Goal: Task Accomplishment & Management: Use online tool/utility

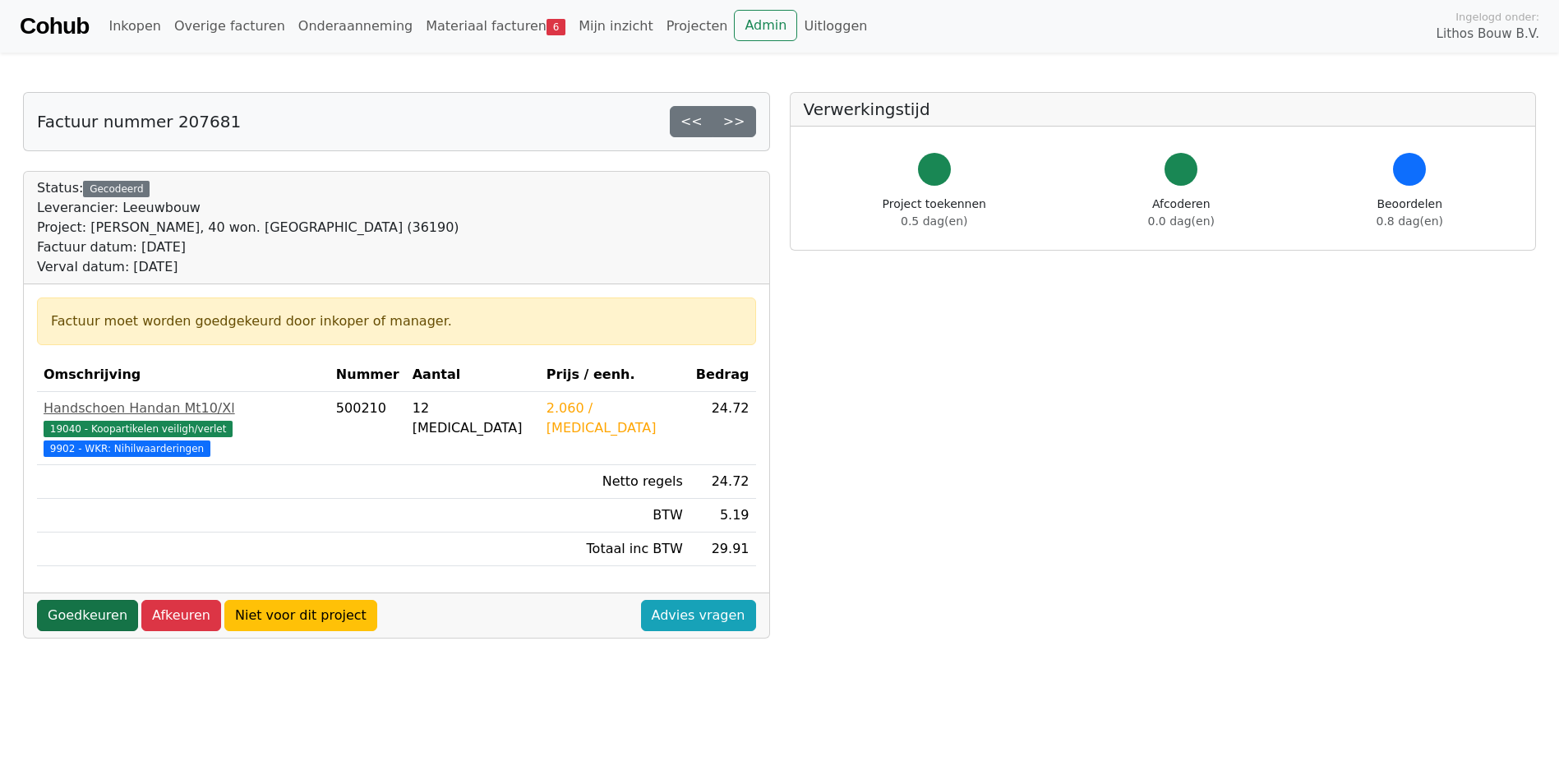
click at [102, 601] on link "Goedkeuren" at bounding box center [87, 616] width 101 height 31
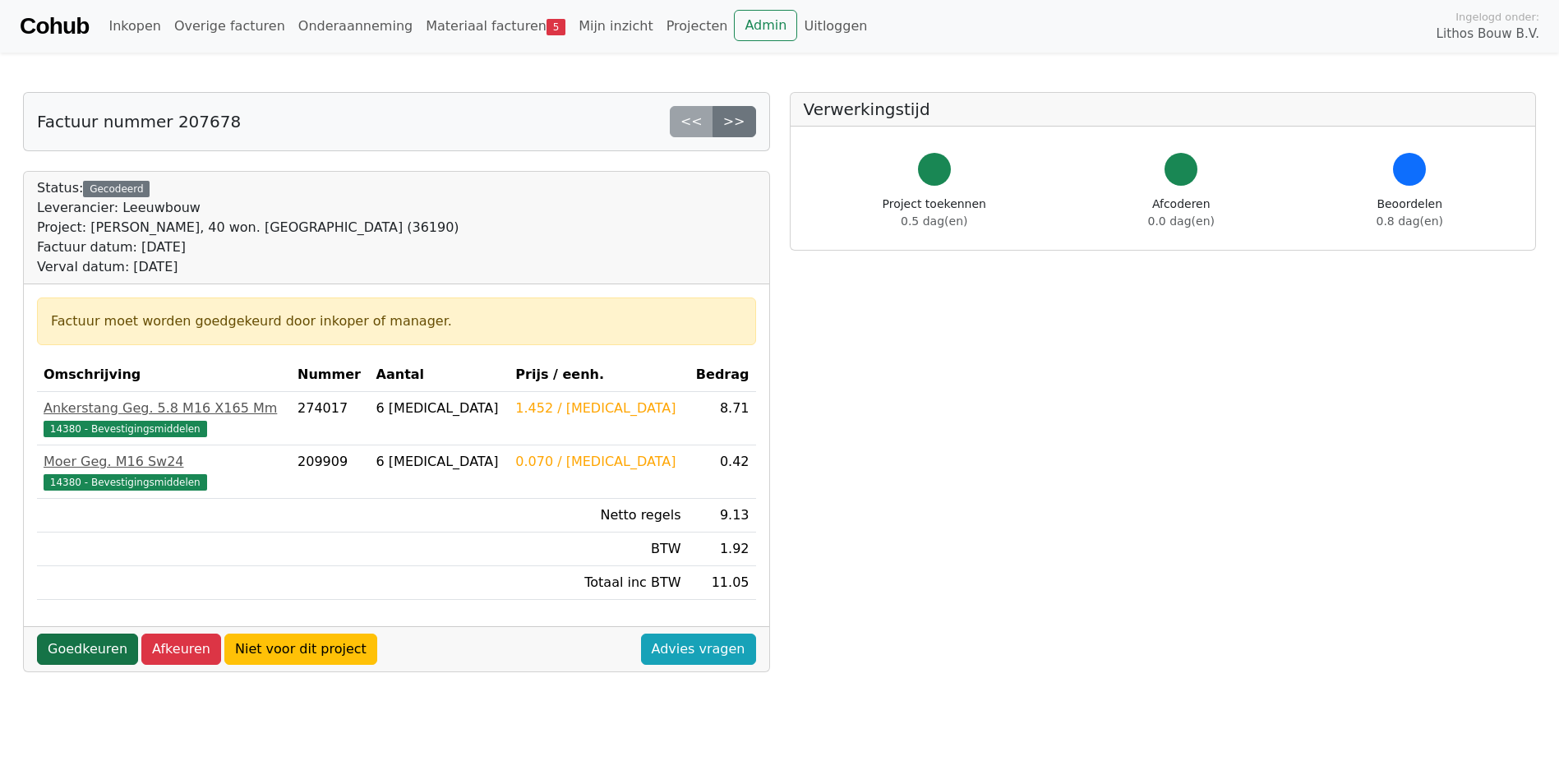
click at [104, 648] on link "Goedkeuren" at bounding box center [87, 650] width 101 height 31
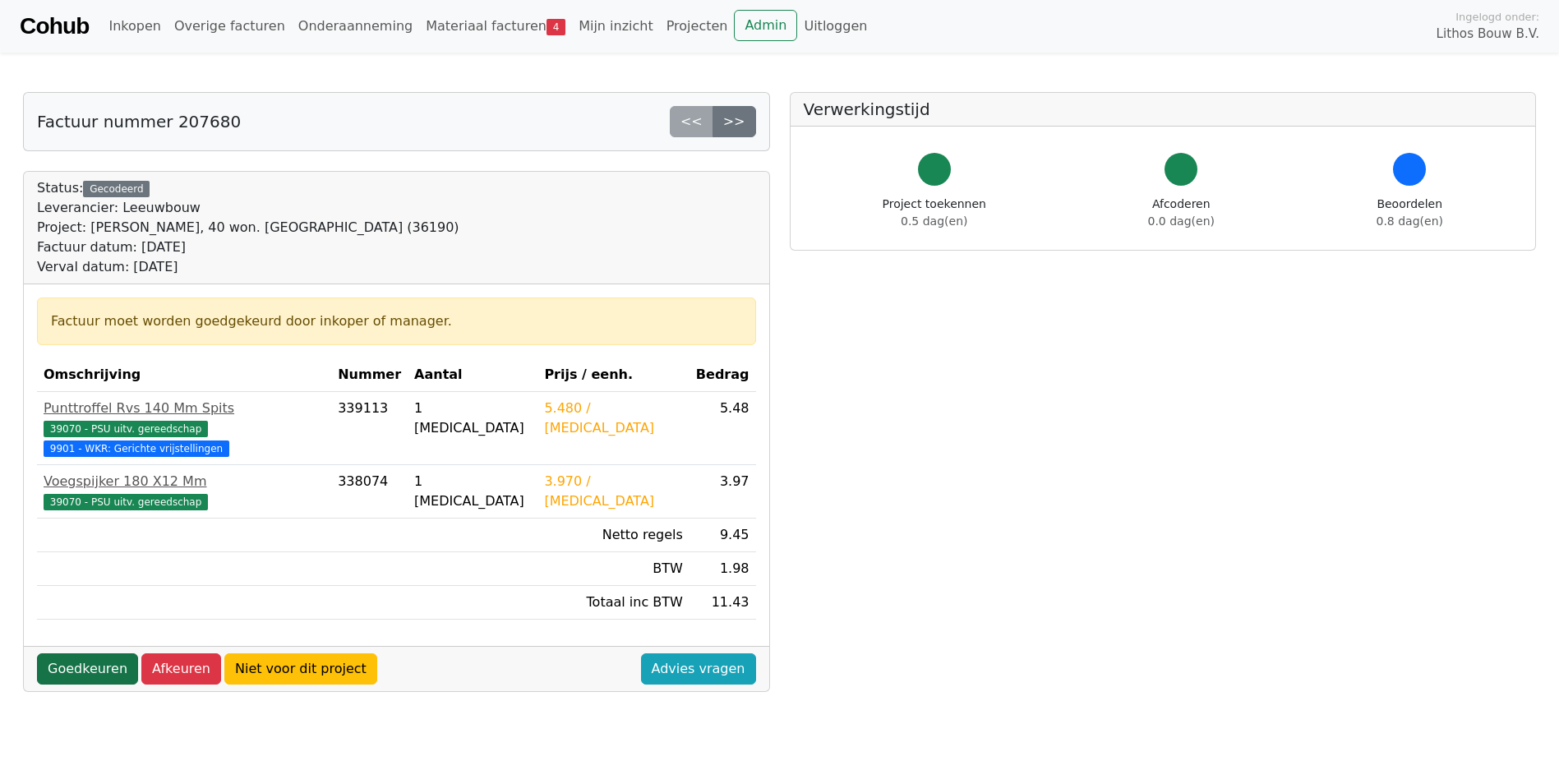
click at [90, 653] on link "Goedkeuren" at bounding box center [87, 669] width 101 height 31
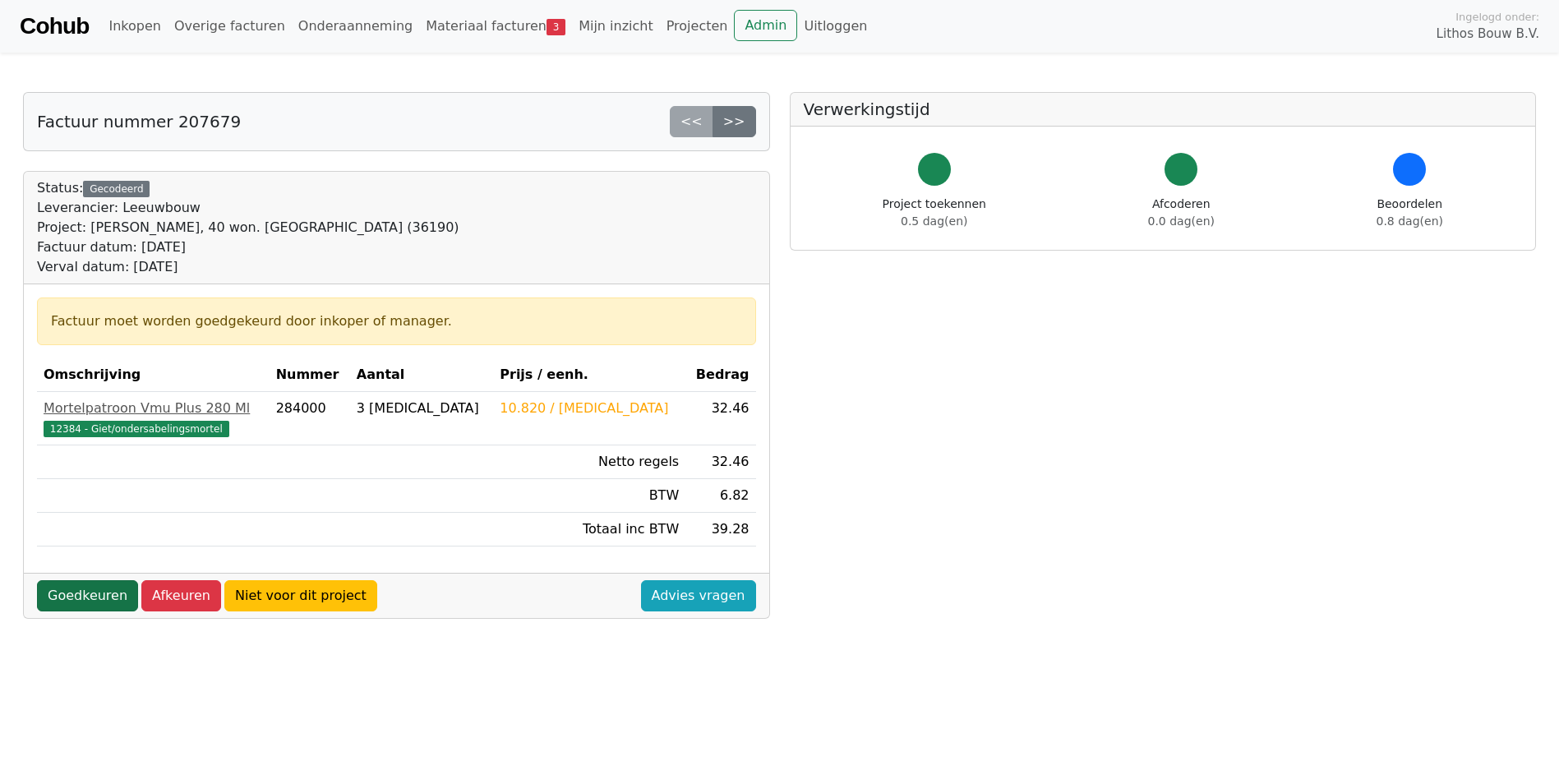
click at [112, 595] on link "Goedkeuren" at bounding box center [87, 596] width 101 height 31
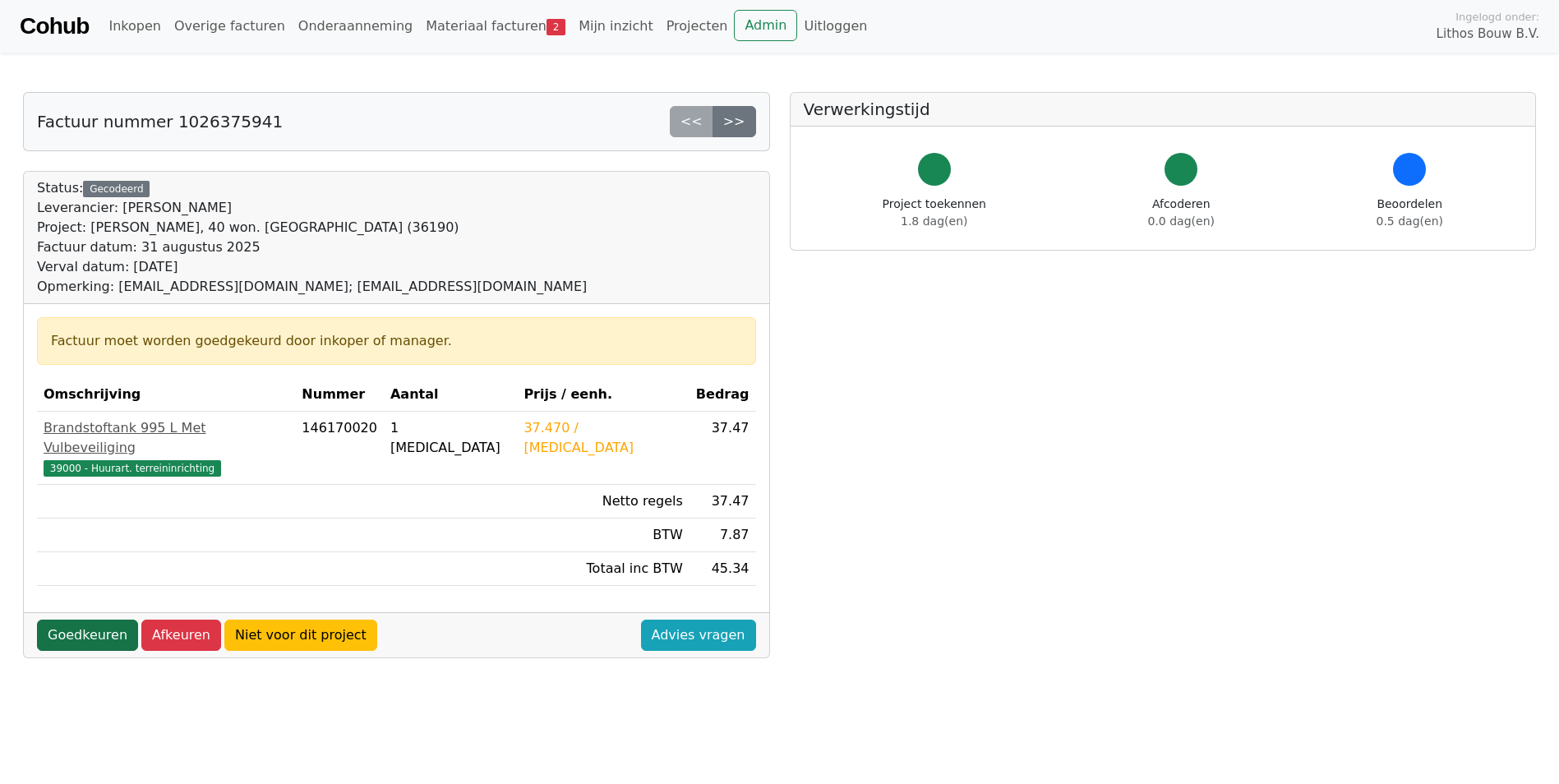
click at [109, 620] on link "Goedkeuren" at bounding box center [87, 635] width 101 height 31
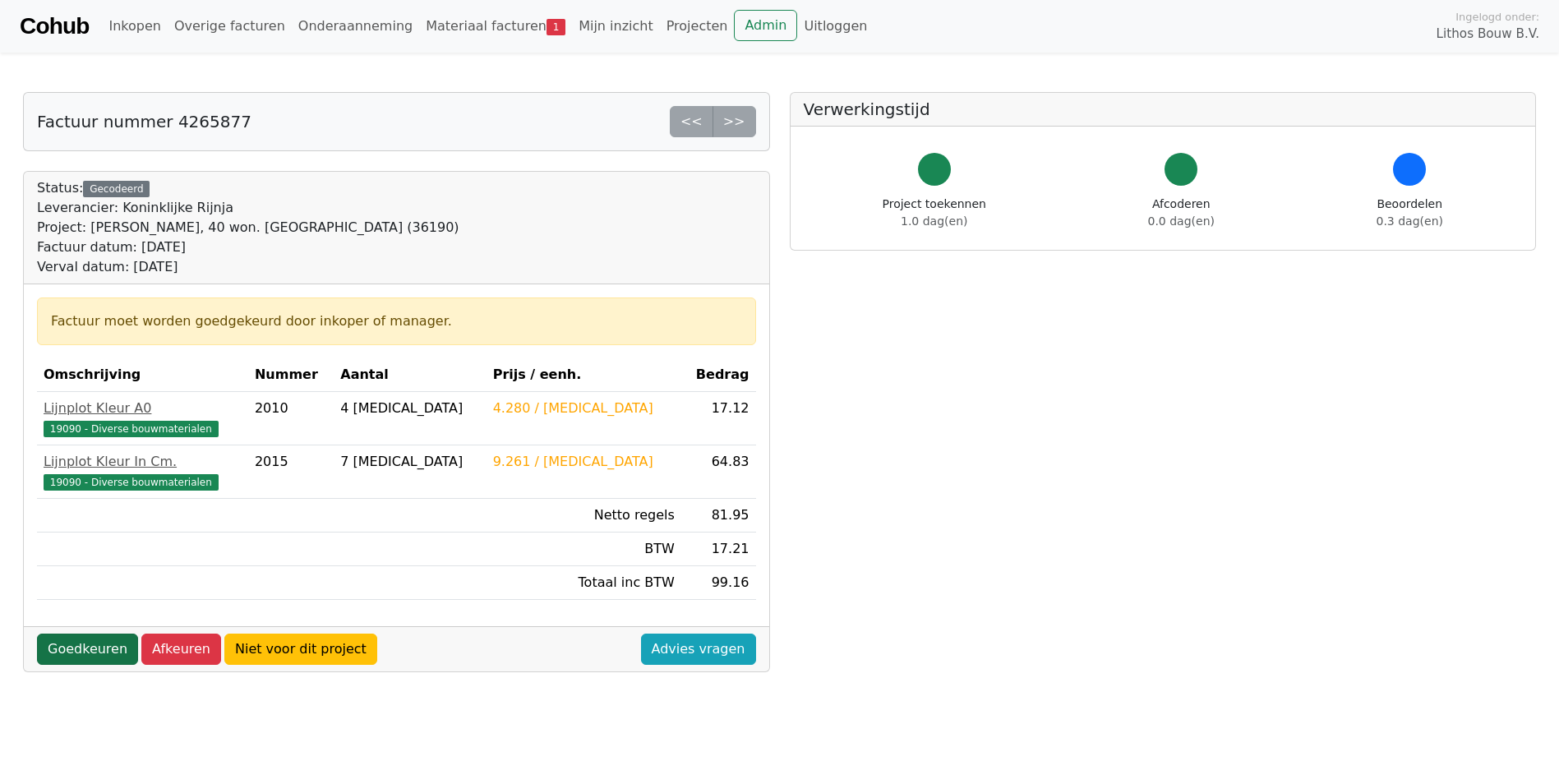
click at [114, 651] on link "Goedkeuren" at bounding box center [87, 650] width 101 height 31
